Goal: Use online tool/utility: Utilize a website feature to perform a specific function

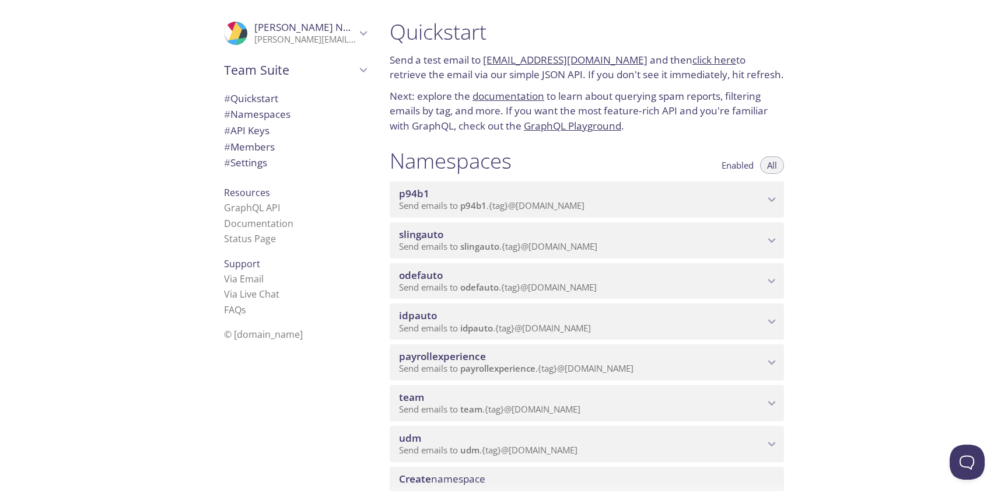
click at [649, 323] on p "Send emails to idpauto . {tag} @inbox.testmail.app" at bounding box center [581, 329] width 365 height 12
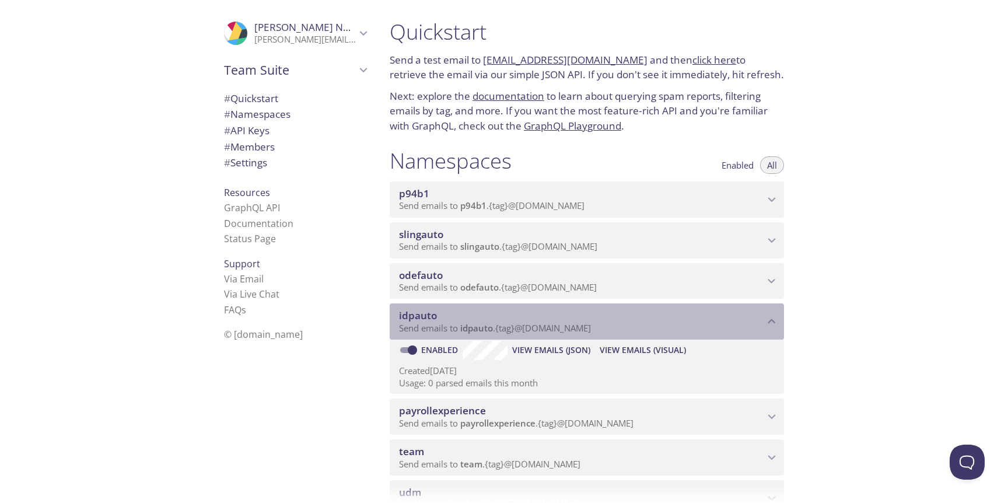
click at [643, 324] on p "Send emails to idpauto . {tag} @inbox.testmail.app" at bounding box center [581, 329] width 365 height 12
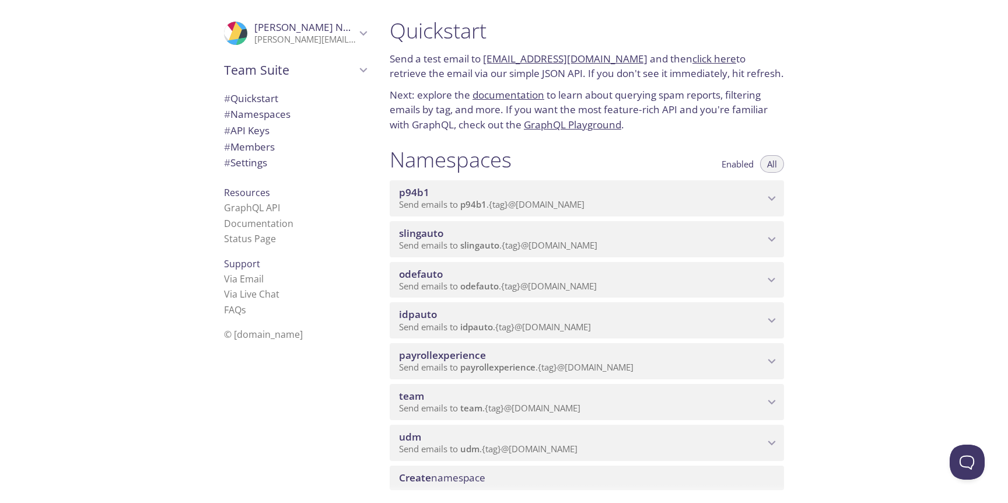
scroll to position [11, 0]
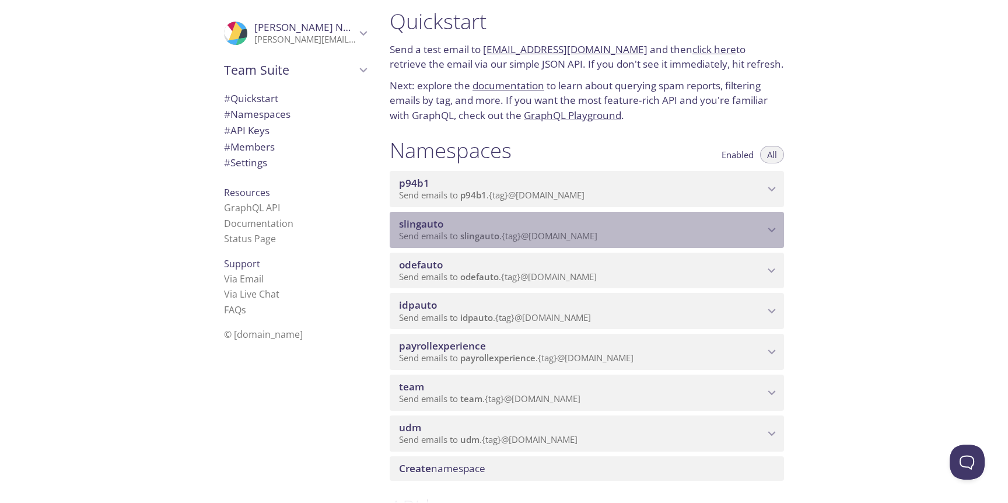
click at [648, 230] on p "Send emails to slingauto . {tag} @inbox.testmail.app" at bounding box center [581, 236] width 365 height 12
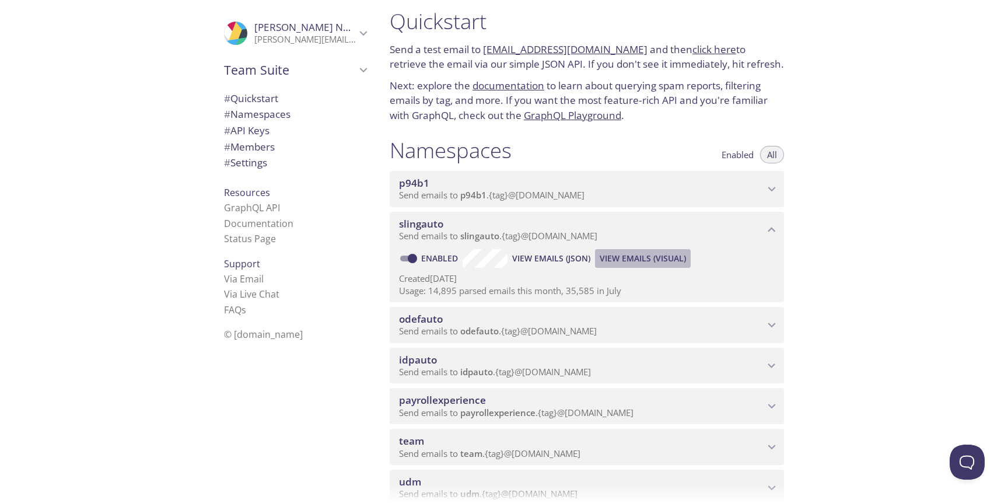
click at [630, 260] on span "View Emails (Visual)" at bounding box center [643, 258] width 86 height 14
